Goal: Information Seeking & Learning: Learn about a topic

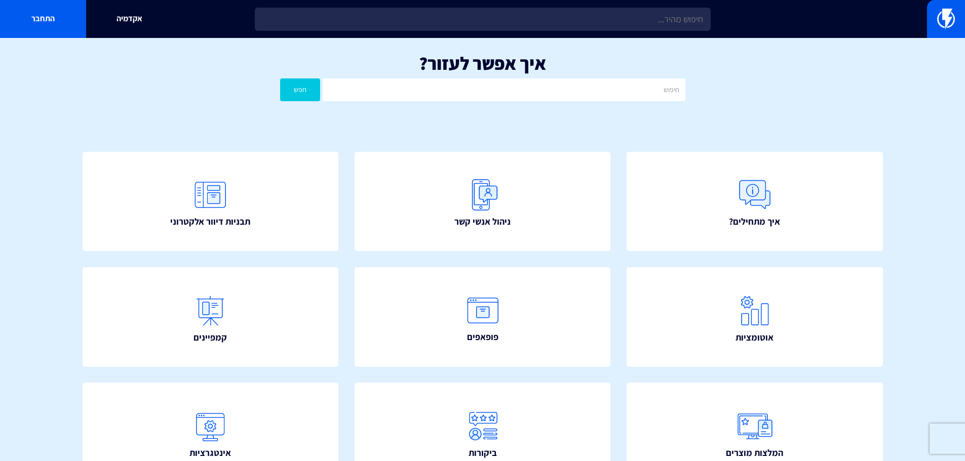
click at [952, 91] on div "איך אפשר לעזור? חפש" at bounding box center [482, 80] width 965 height 84
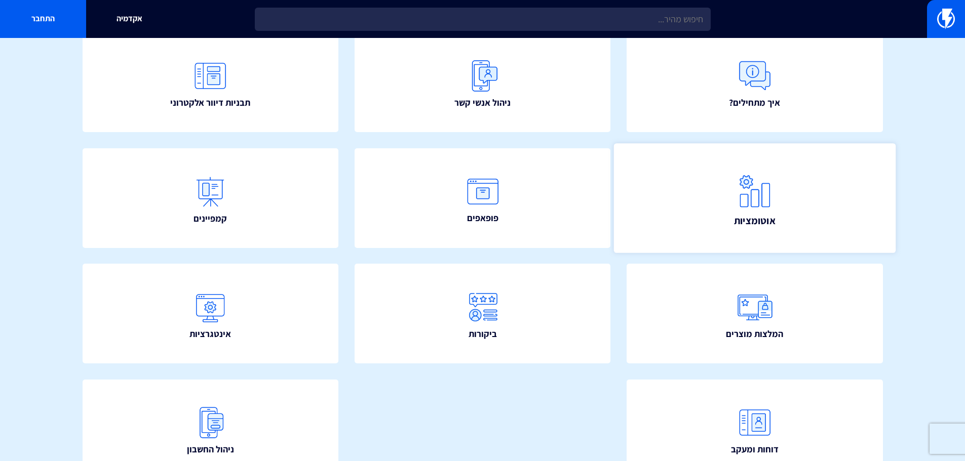
scroll to position [183, 0]
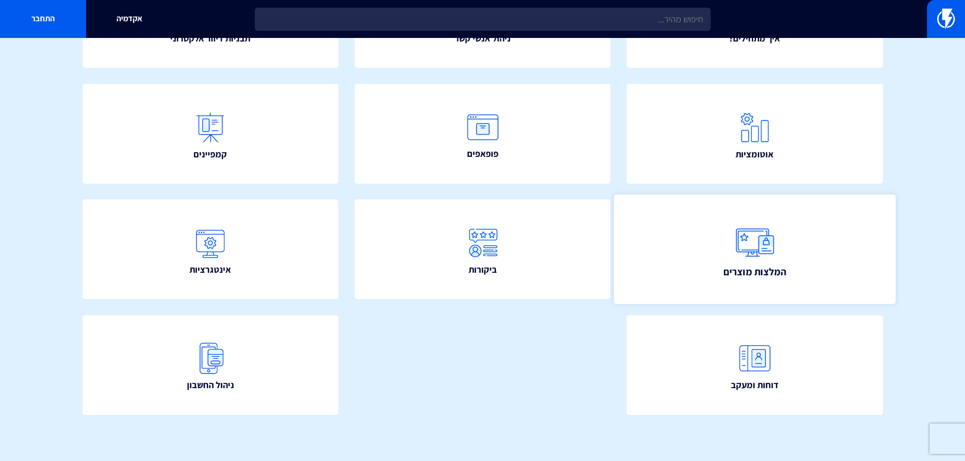
click at [686, 236] on link "המלצות מוצרים" at bounding box center [755, 249] width 282 height 109
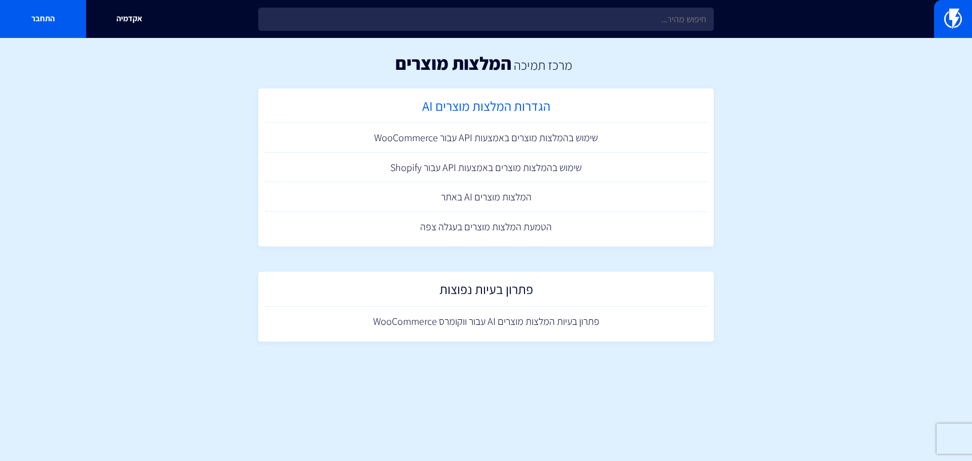
click at [483, 114] on h2 "הגדרות המלצות מוצרים AI" at bounding box center [485, 109] width 435 height 20
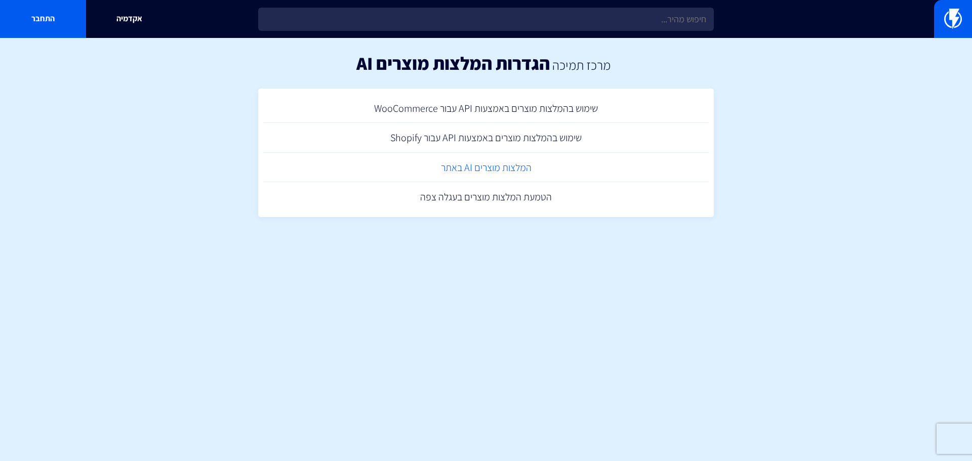
click at [466, 171] on link "המלצות מוצרים AI באתר" at bounding box center [486, 168] width 446 height 30
drag, startPoint x: 485, startPoint y: 192, endPoint x: 463, endPoint y: 142, distance: 54.2
click at [485, 192] on link "הטמעת המלצות מוצרים בעגלה צפה" at bounding box center [486, 197] width 446 height 30
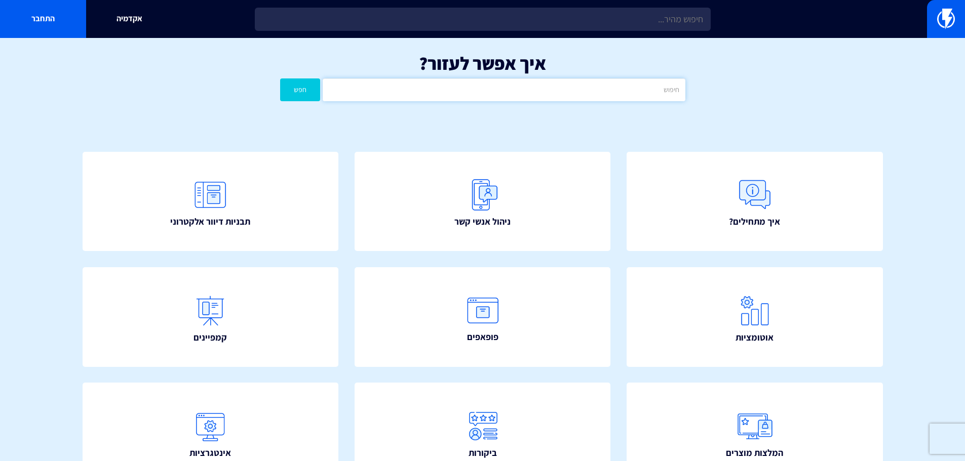
click at [599, 89] on input "text" at bounding box center [504, 89] width 362 height 23
paste input "לWEEZMO"
type input "לWEEZMO"
click at [302, 96] on button "חפש" at bounding box center [300, 89] width 41 height 23
click at [560, 32] on div "אקדמיה התחבר" at bounding box center [482, 19] width 965 height 38
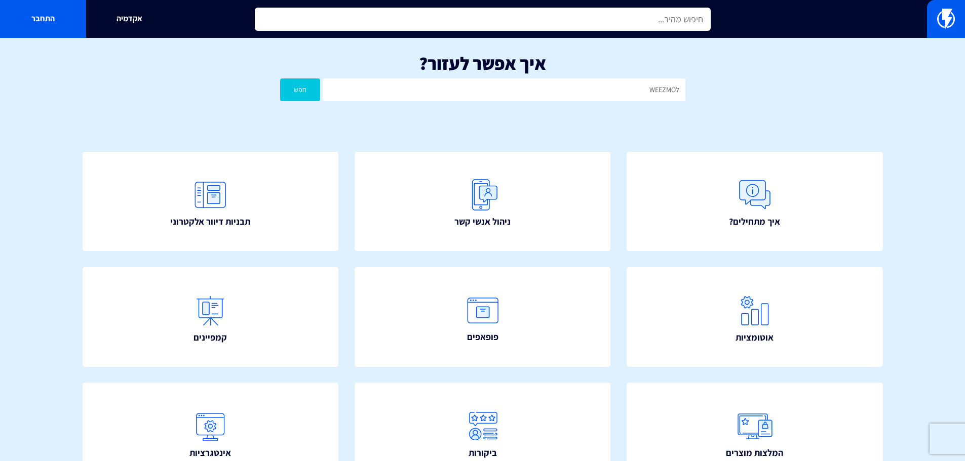
click at [566, 21] on input "text" at bounding box center [483, 19] width 456 height 23
paste input "לWEEZMO"
click at [700, 20] on input "לWEEZMO" at bounding box center [483, 19] width 456 height 23
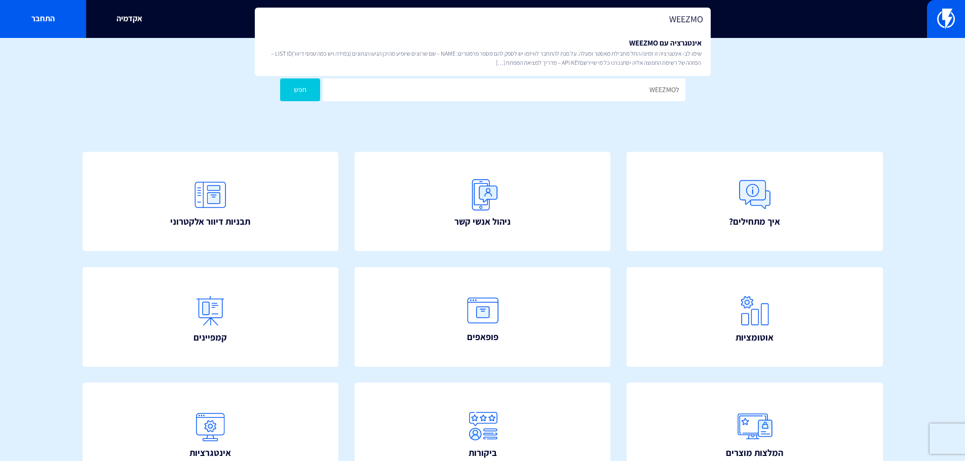
type input "WEEZMO"
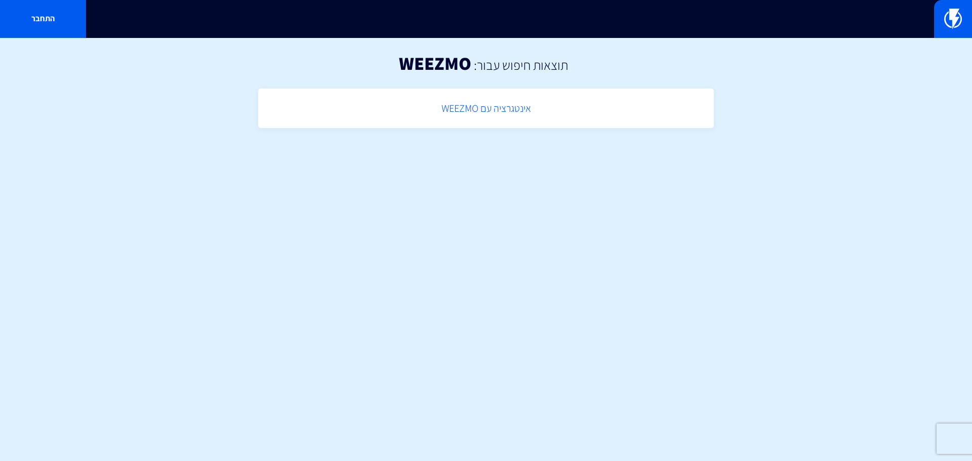
click at [538, 94] on link "אינטגרציה עם WEEZMO" at bounding box center [486, 109] width 446 height 30
click at [543, 107] on link "אינטגרציה עם WEEZMO" at bounding box center [486, 109] width 446 height 30
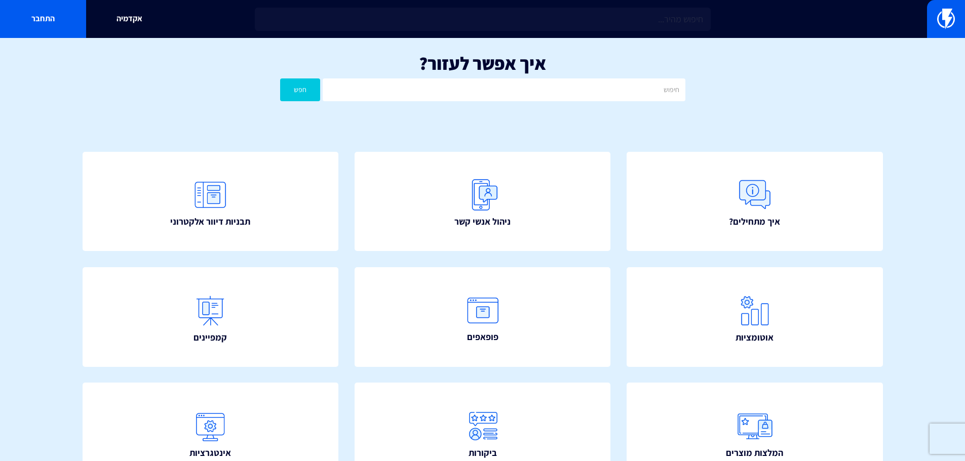
click at [681, 33] on div "אקדמיה התחבר" at bounding box center [482, 19] width 965 height 38
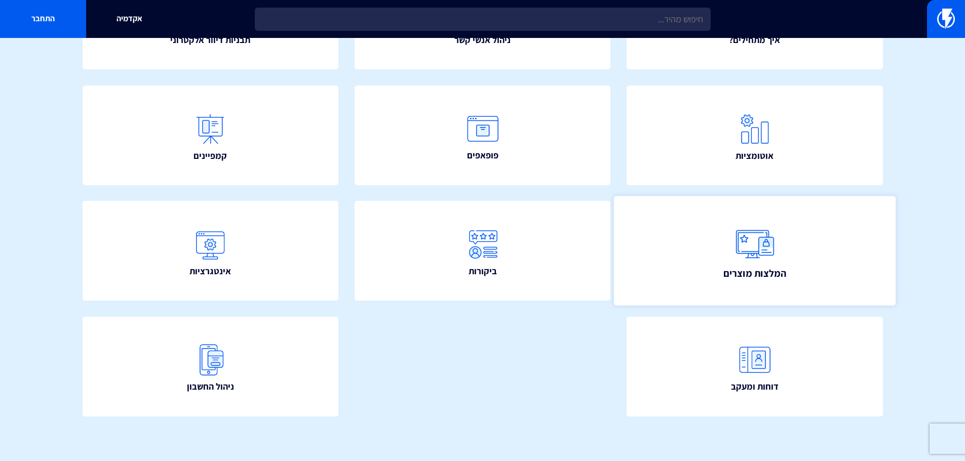
scroll to position [183, 0]
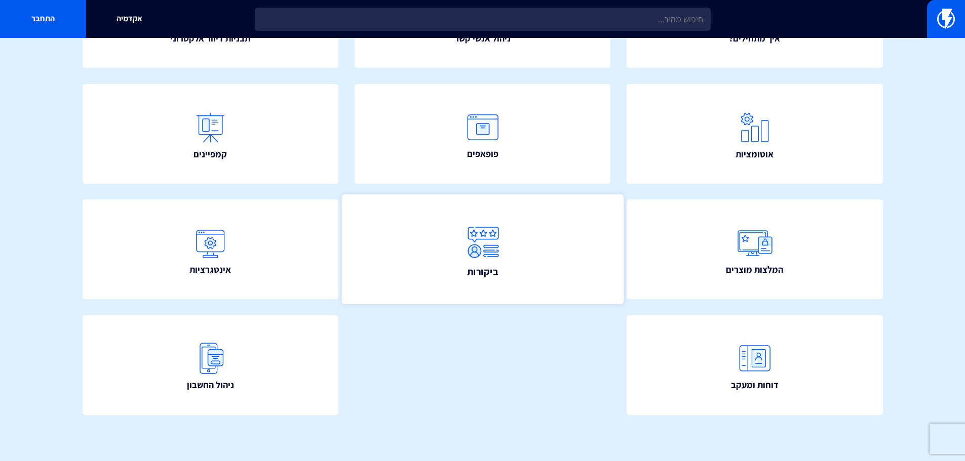
click at [562, 282] on link "ביקורות" at bounding box center [482, 249] width 282 height 109
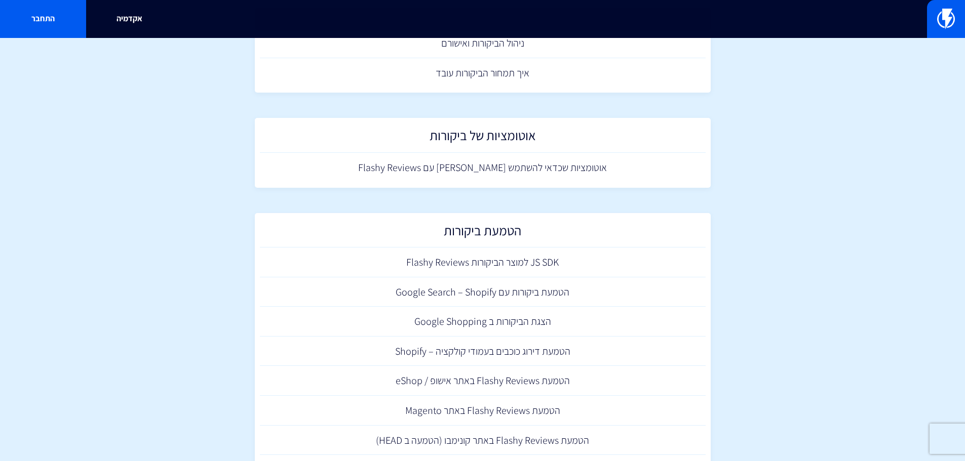
scroll to position [267, 0]
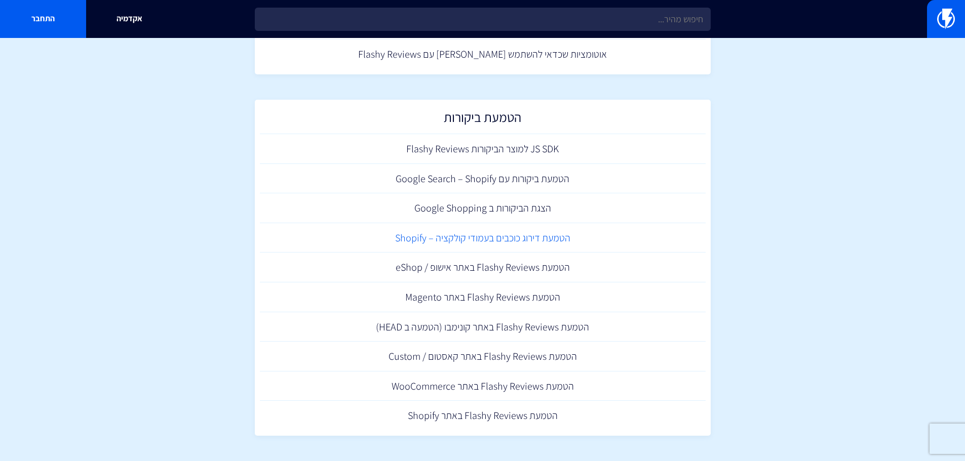
click at [509, 246] on link "הטמעת דירוג כוכבים בעמודי קולקציה – Shopify" at bounding box center [483, 238] width 446 height 30
click at [549, 417] on link "הטמעת Flashy Reviews באתר Shopify" at bounding box center [483, 416] width 446 height 30
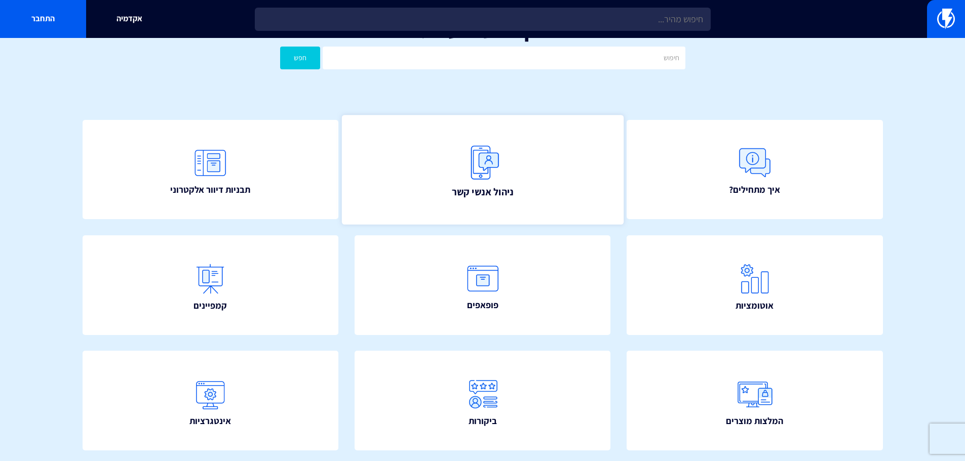
scroll to position [31, 0]
click at [523, 154] on link "ניהול אנשי קשר" at bounding box center [482, 169] width 282 height 109
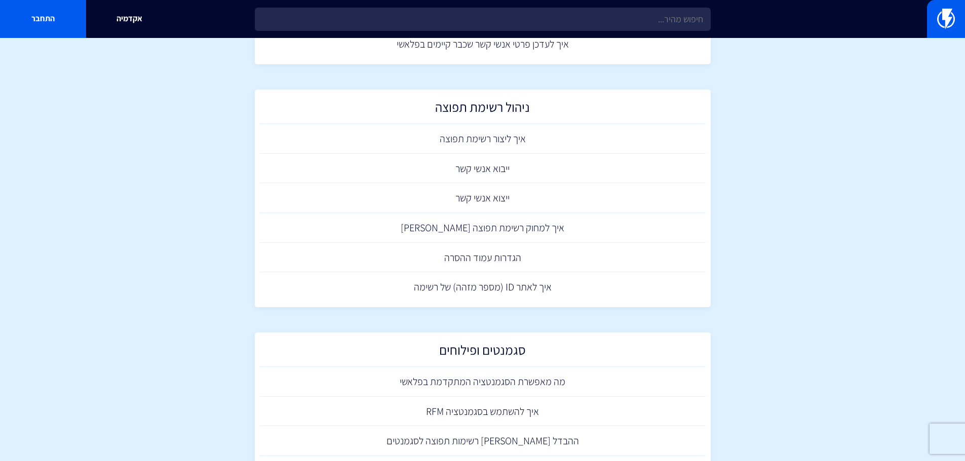
scroll to position [392, 0]
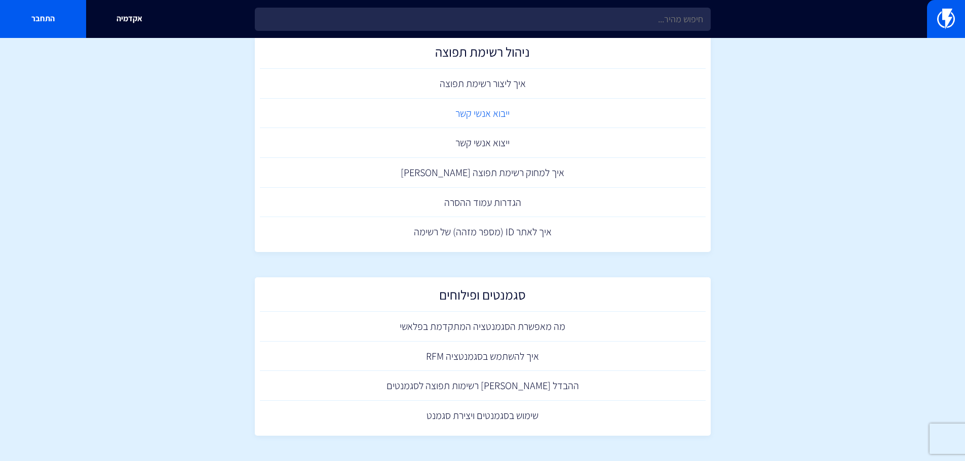
click at [480, 111] on link "ייבוא אנשי קשר" at bounding box center [483, 114] width 446 height 30
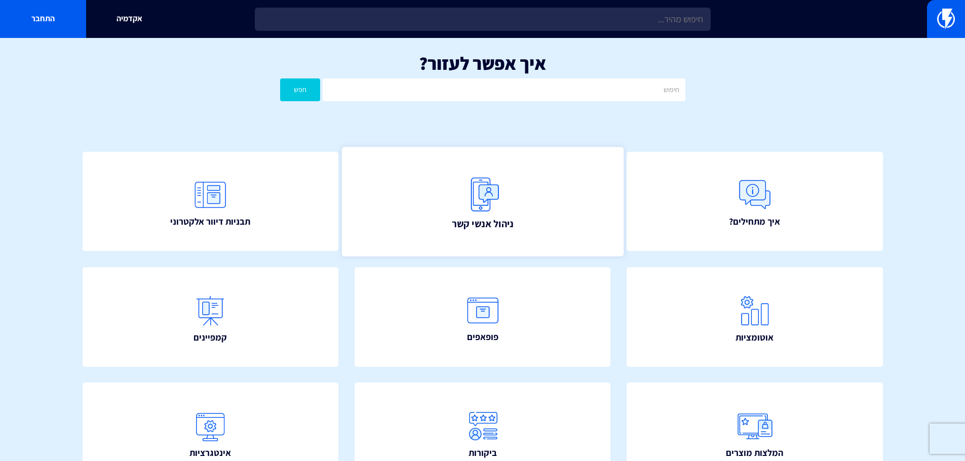
click at [542, 183] on link "ניהול אנשי קשר" at bounding box center [482, 201] width 282 height 109
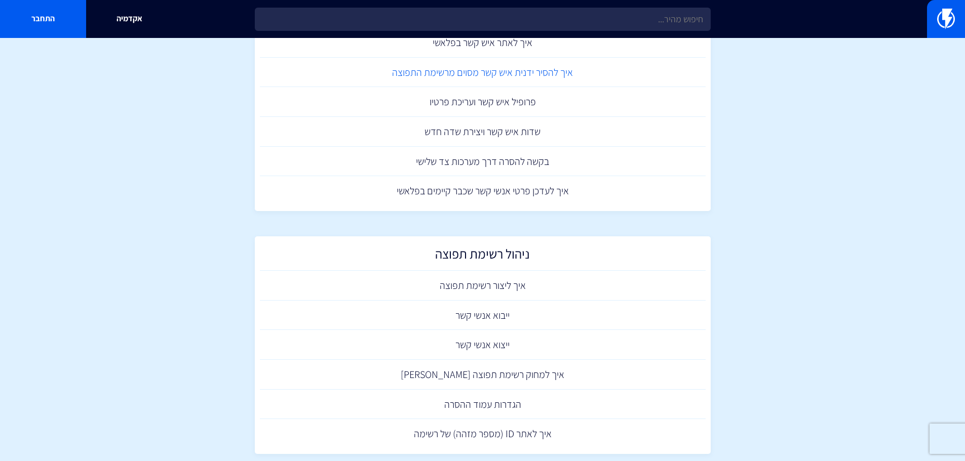
scroll to position [189, 0]
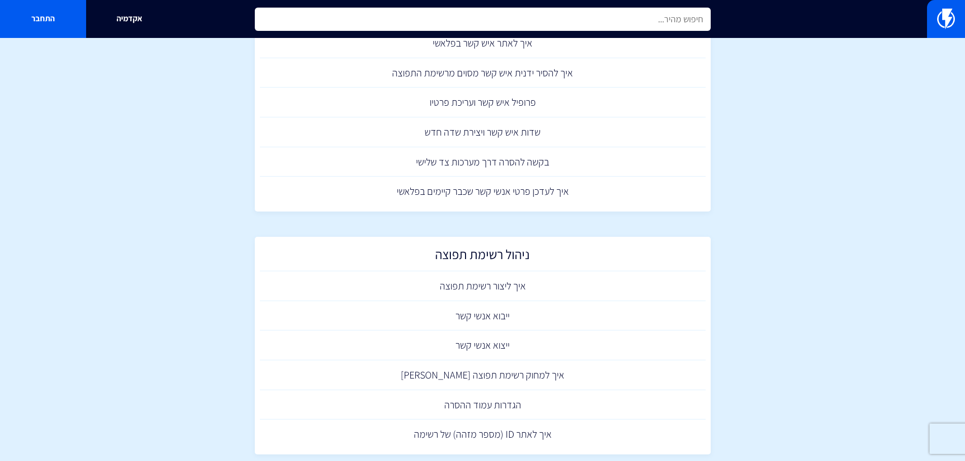
click at [629, 22] on input "text" at bounding box center [483, 19] width 456 height 23
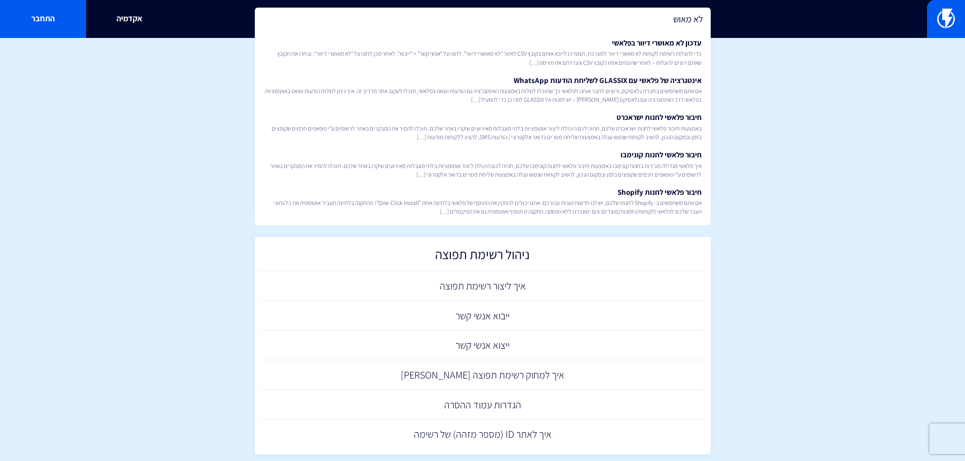
click at [633, 31] on div "עדכון לא מאושרי דיוור בפלאשי כדי להעלות רשימת לקוחות לא מאשרי דיוור למערכת, תצט…" at bounding box center [483, 126] width 456 height 197
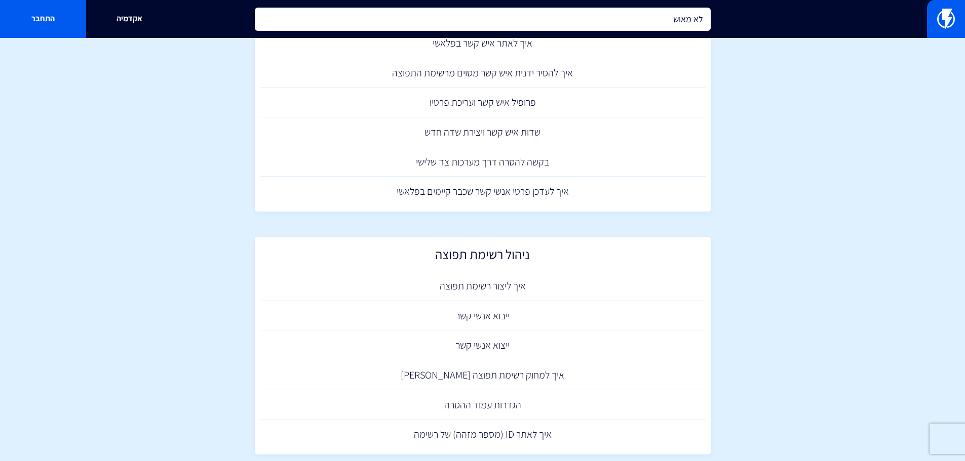
click at [665, 11] on input "לא מאוש" at bounding box center [483, 19] width 456 height 23
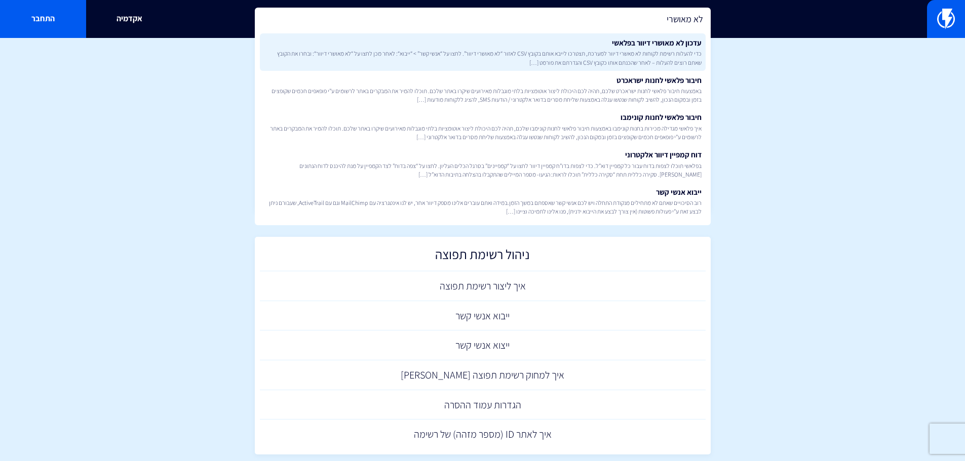
type input "לא מאושרי"
click at [649, 44] on link "עדכון לא מאושרי דיוור בפלאשי כדי להעלות רשימת לקוחות לא מאשרי דיוור למערכת, תצט…" at bounding box center [483, 51] width 446 height 37
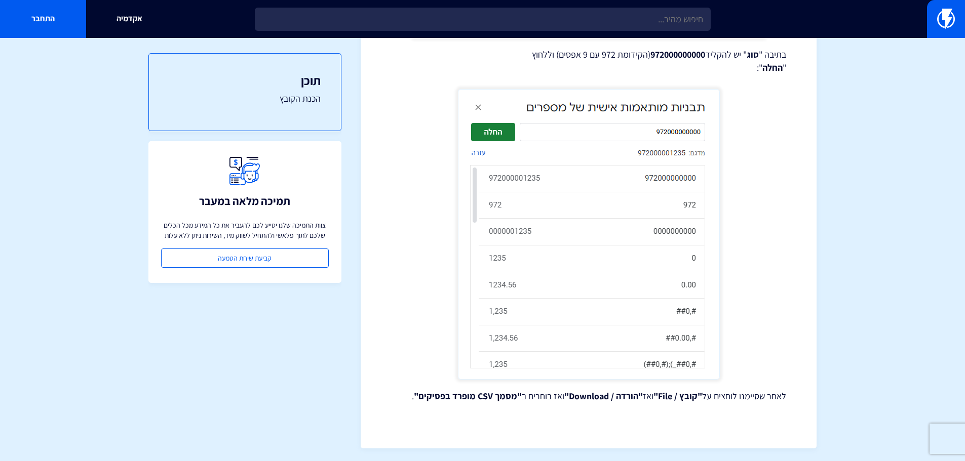
scroll to position [2607, 0]
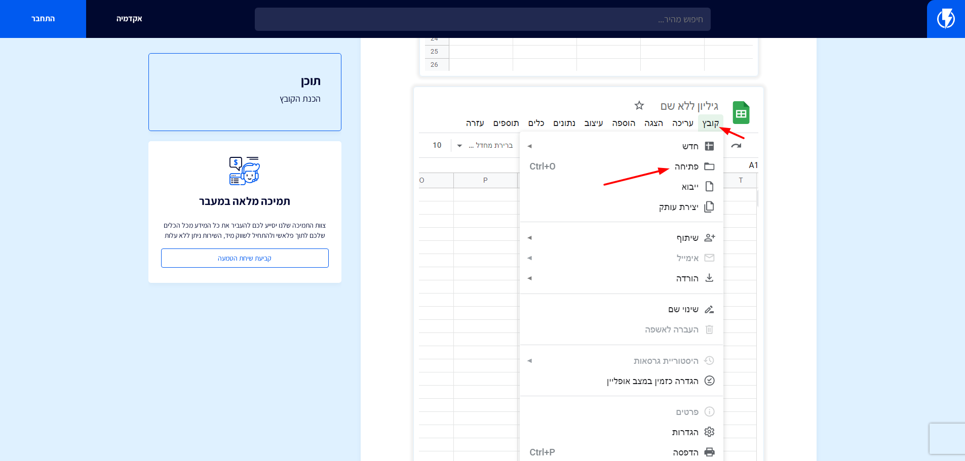
drag, startPoint x: 835, startPoint y: 335, endPoint x: 772, endPoint y: 178, distance: 168.8
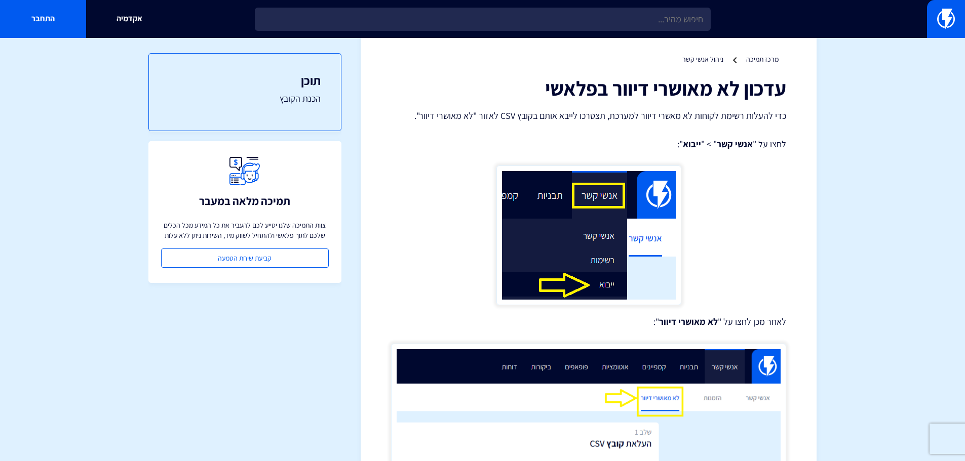
scroll to position [0, 0]
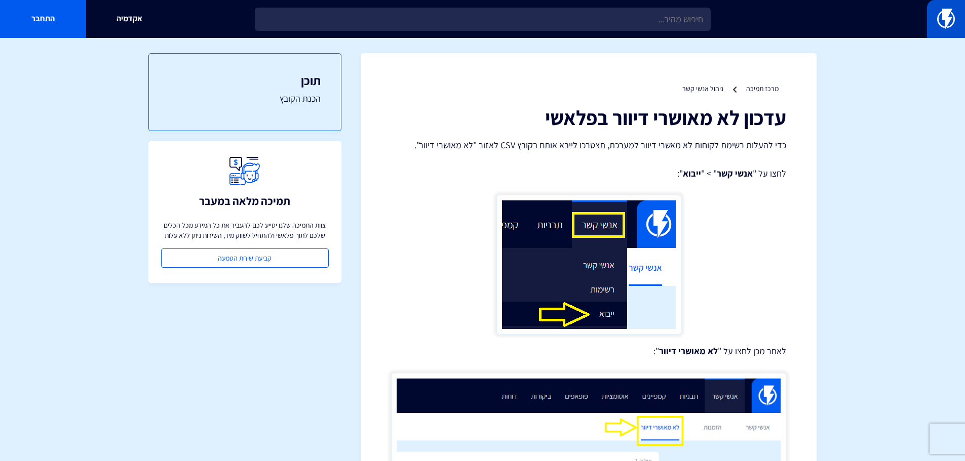
click at [934, 30] on link at bounding box center [946, 19] width 38 height 38
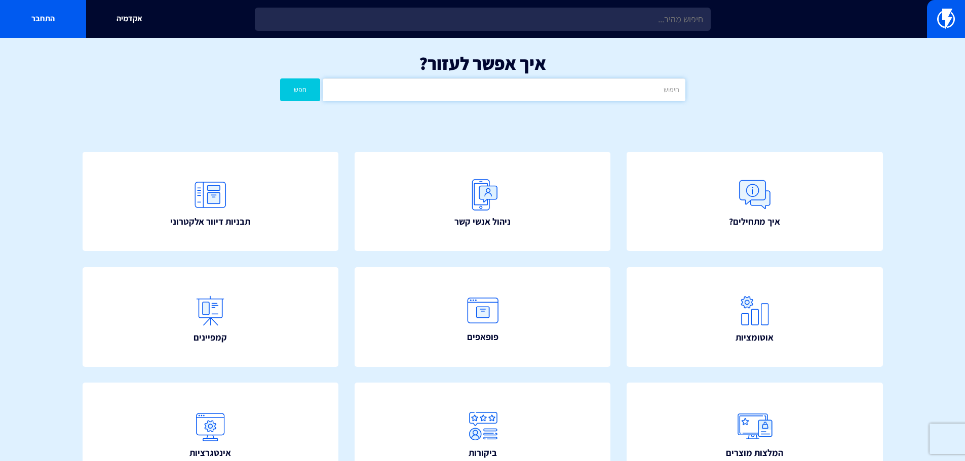
click at [646, 98] on input "text" at bounding box center [504, 89] width 362 height 23
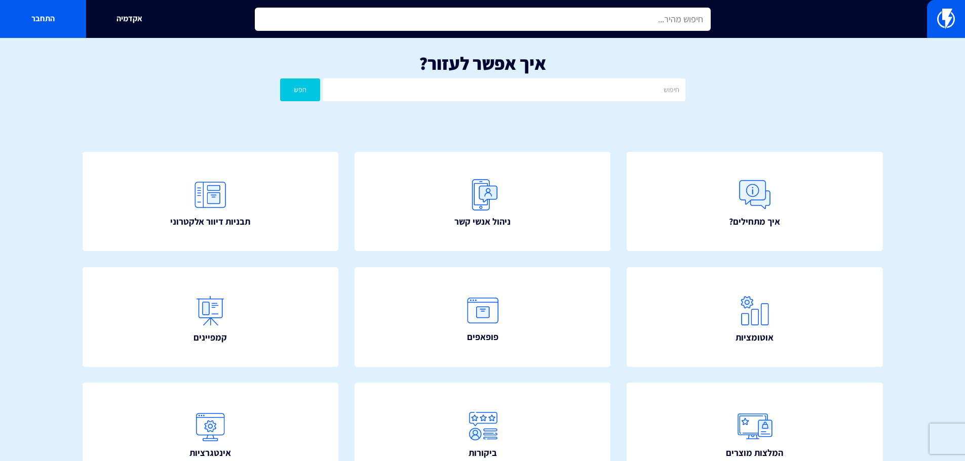
click at [657, 21] on input "text" at bounding box center [483, 19] width 456 height 23
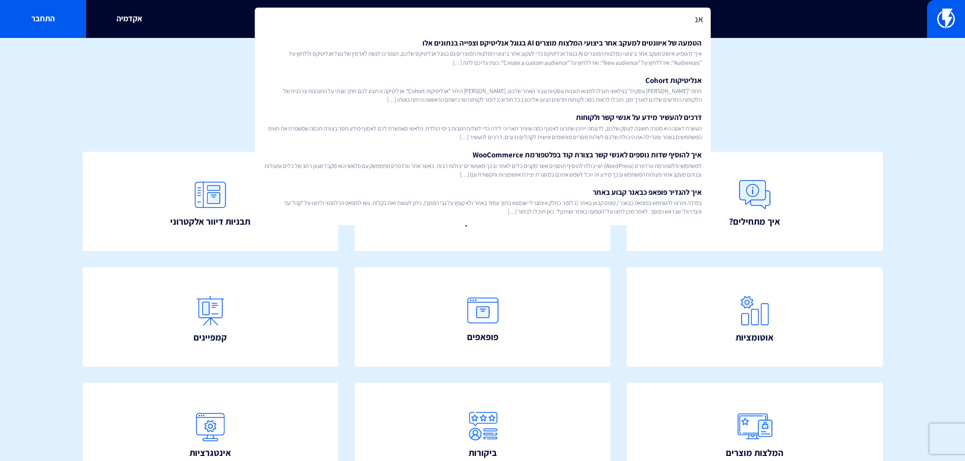
type input "א"
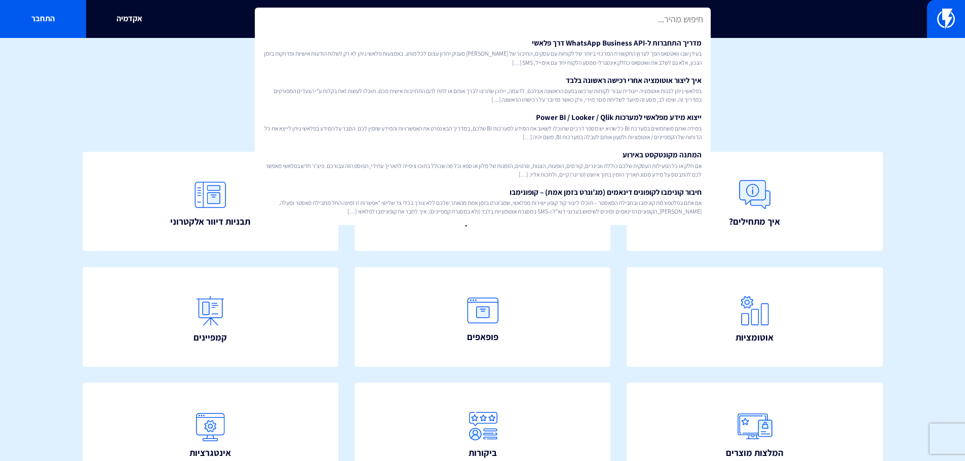
click at [755, 148] on div "איך מתחילים? ניהול אנשי קשר תבניות דיוור אלקטרוני" at bounding box center [482, 384] width 861 height 524
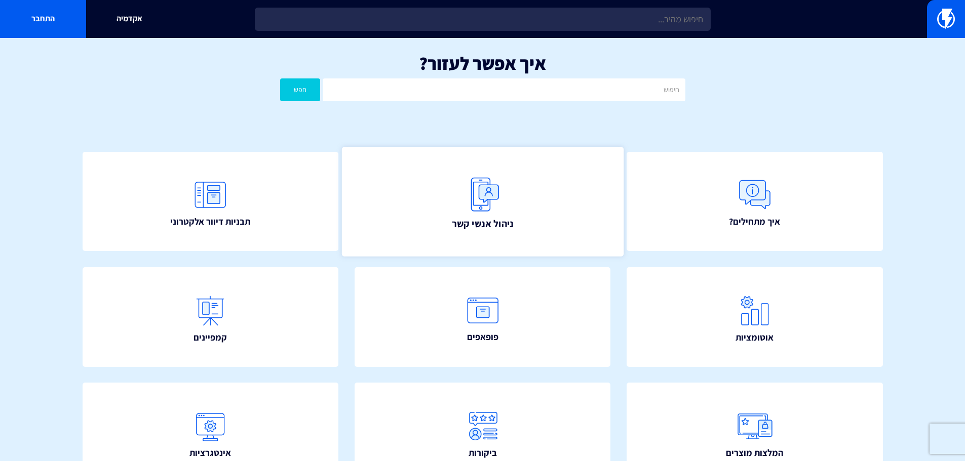
click at [523, 193] on link "ניהול אנשי קשר" at bounding box center [482, 201] width 282 height 109
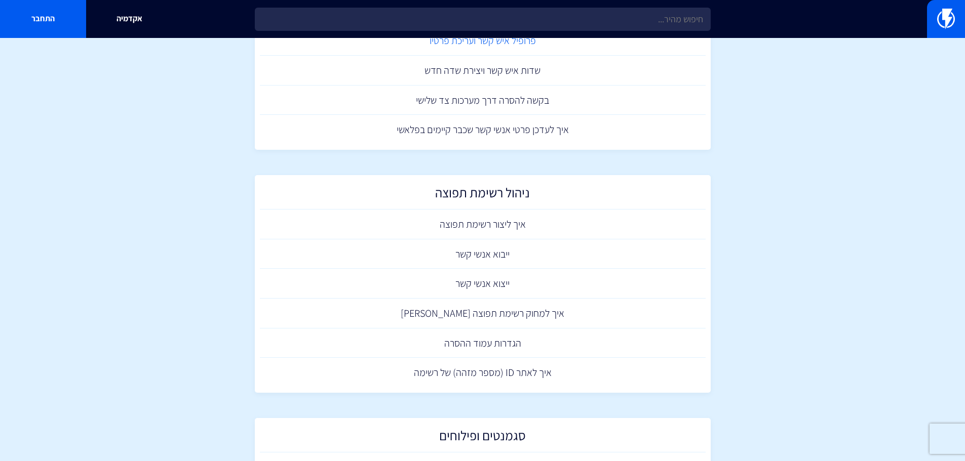
scroll to position [253, 0]
click at [492, 252] on link "ייבוא אנשי קשר" at bounding box center [483, 252] width 446 height 30
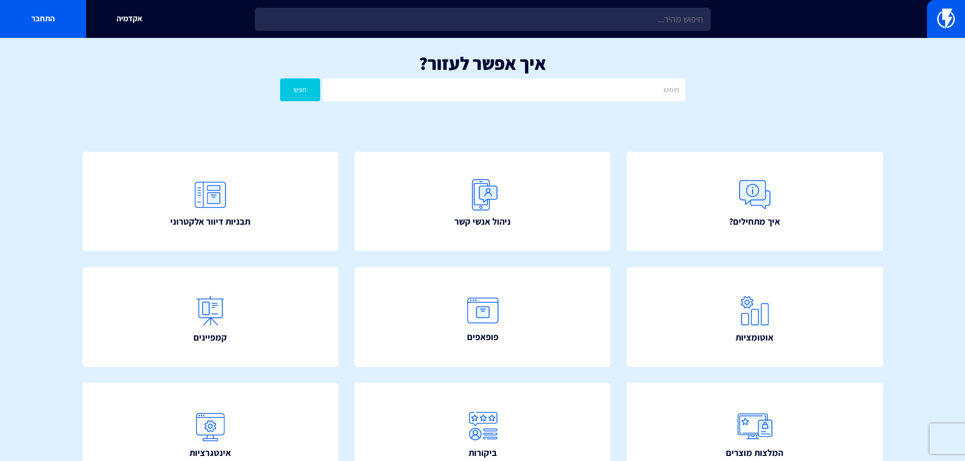
click at [633, 16] on input "text" at bounding box center [483, 19] width 456 height 23
type input "מעבר פלפורמה"
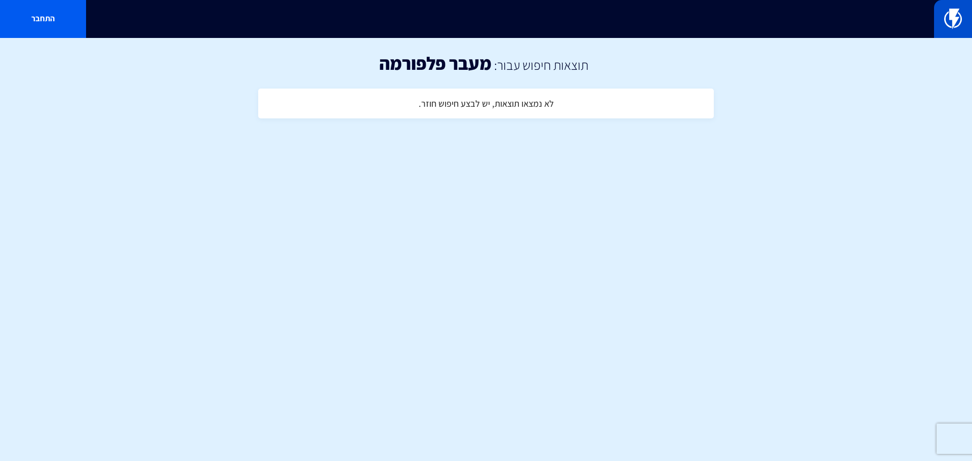
drag, startPoint x: 0, startPoint y: 0, endPoint x: 968, endPoint y: 34, distance: 968.8
click at [968, 34] on link at bounding box center [953, 19] width 38 height 38
click at [965, 25] on link at bounding box center [953, 19] width 38 height 38
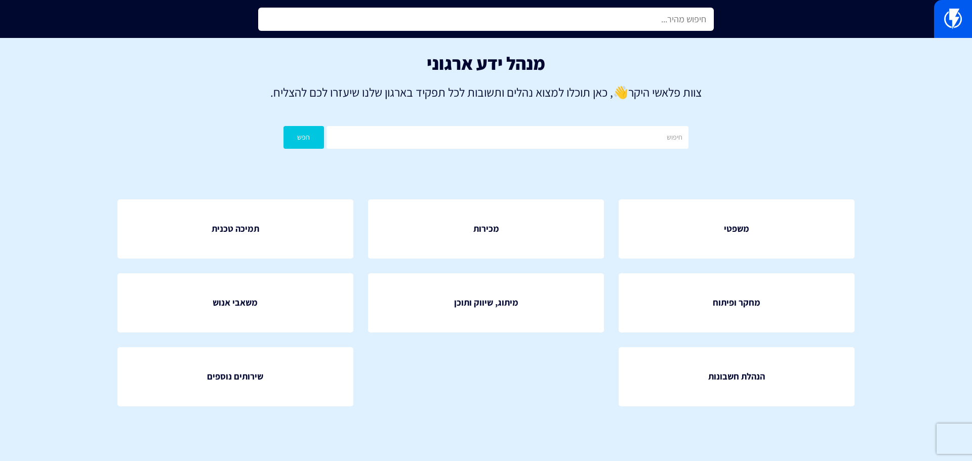
click at [633, 20] on input "text" at bounding box center [486, 19] width 456 height 23
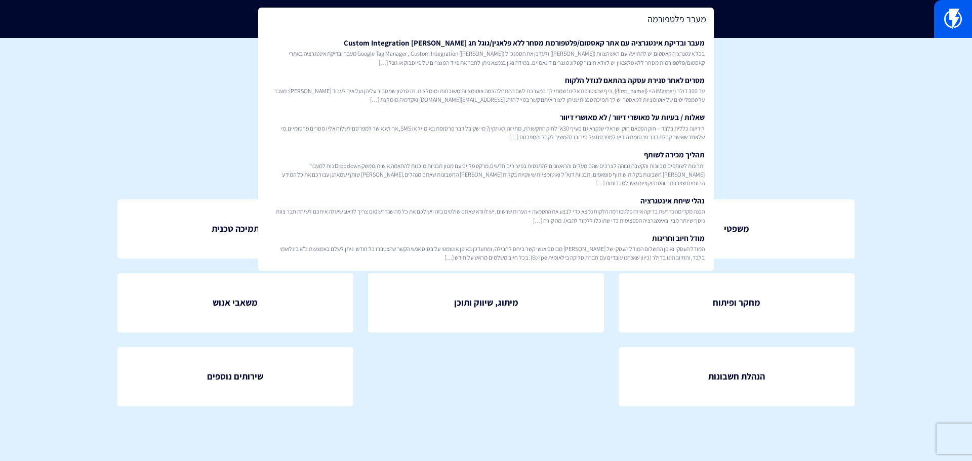
type input "מעבר פלטפורמה"
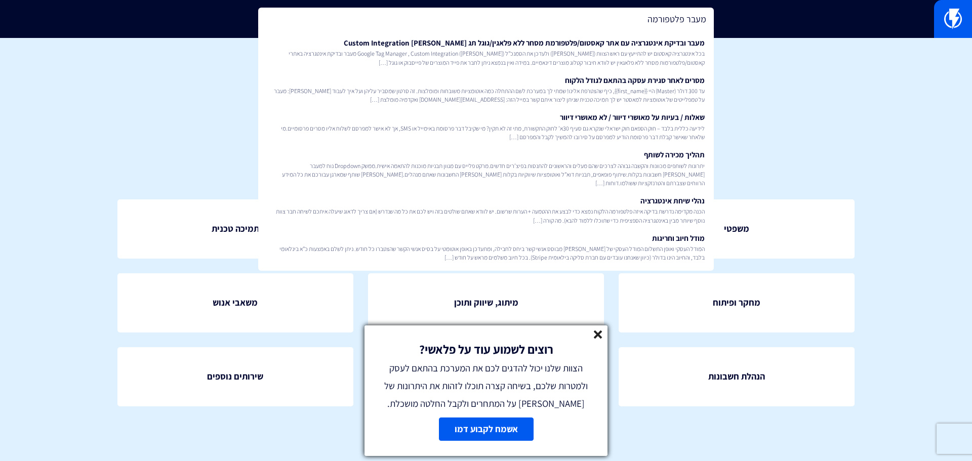
click at [894, 289] on section "מנהל ידע ארגוני צוות פלאשי היקר 👋 , כאן תוכלו למצוא נהלים ותשובות לכל תפקיד באר…" at bounding box center [486, 245] width 972 height 414
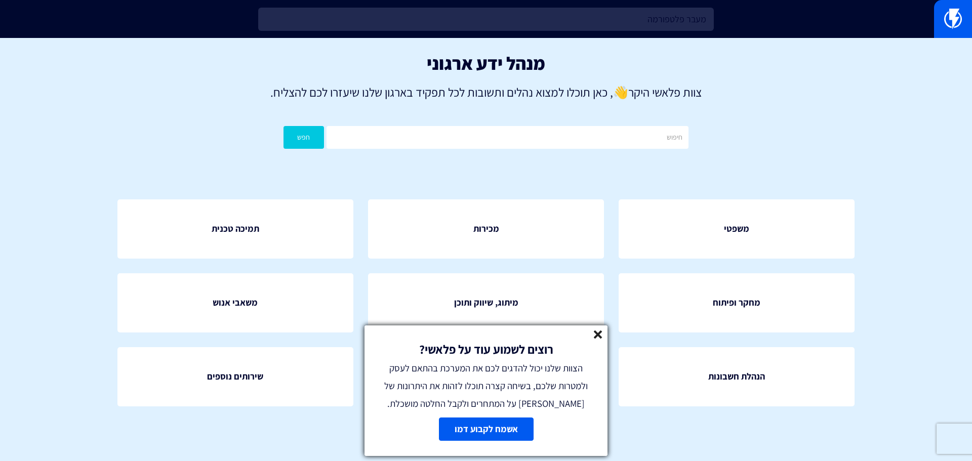
click at [601, 338] on line at bounding box center [597, 334] width 7 height 7
